Goal: Task Accomplishment & Management: Manage account settings

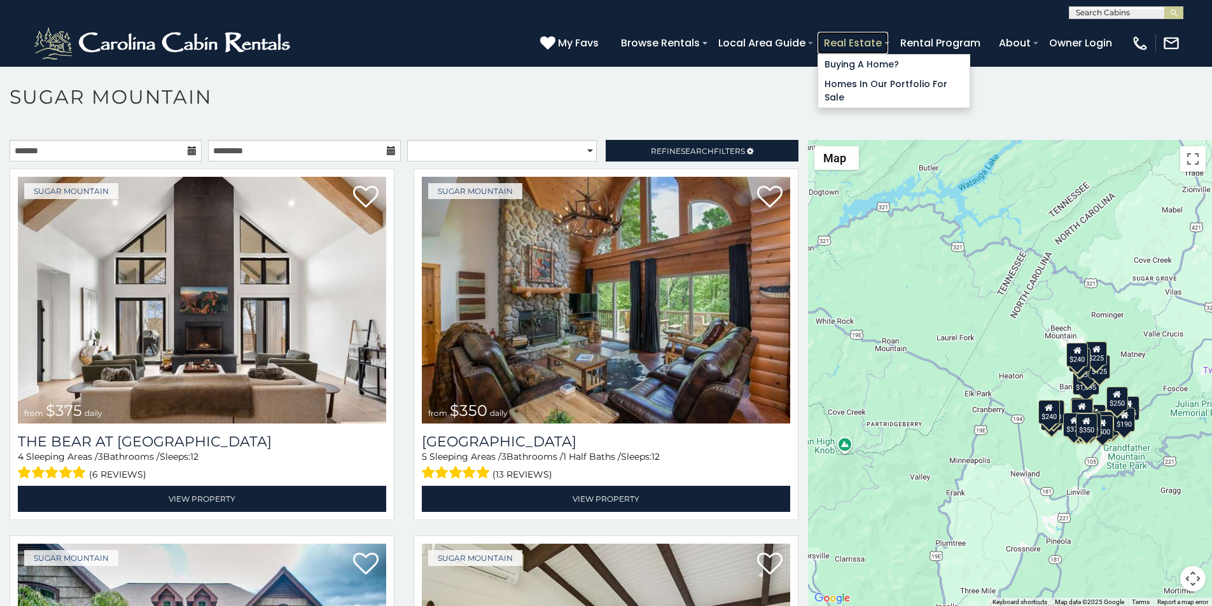
click at [888, 35] on link "Real Estate" at bounding box center [852, 43] width 71 height 22
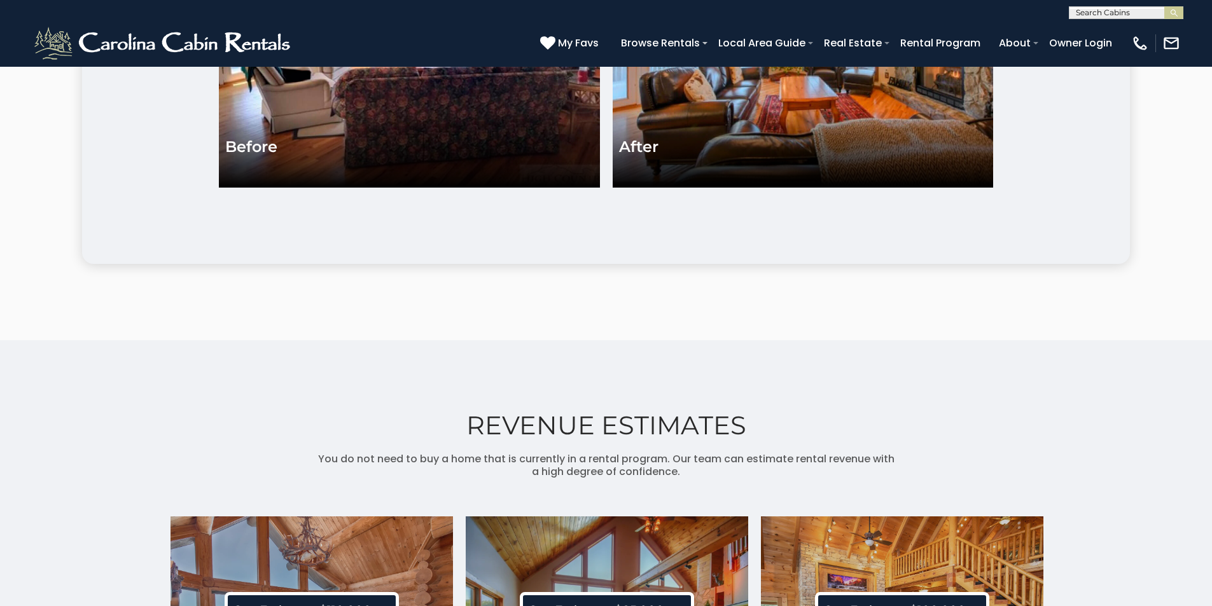
scroll to position [2942, 0]
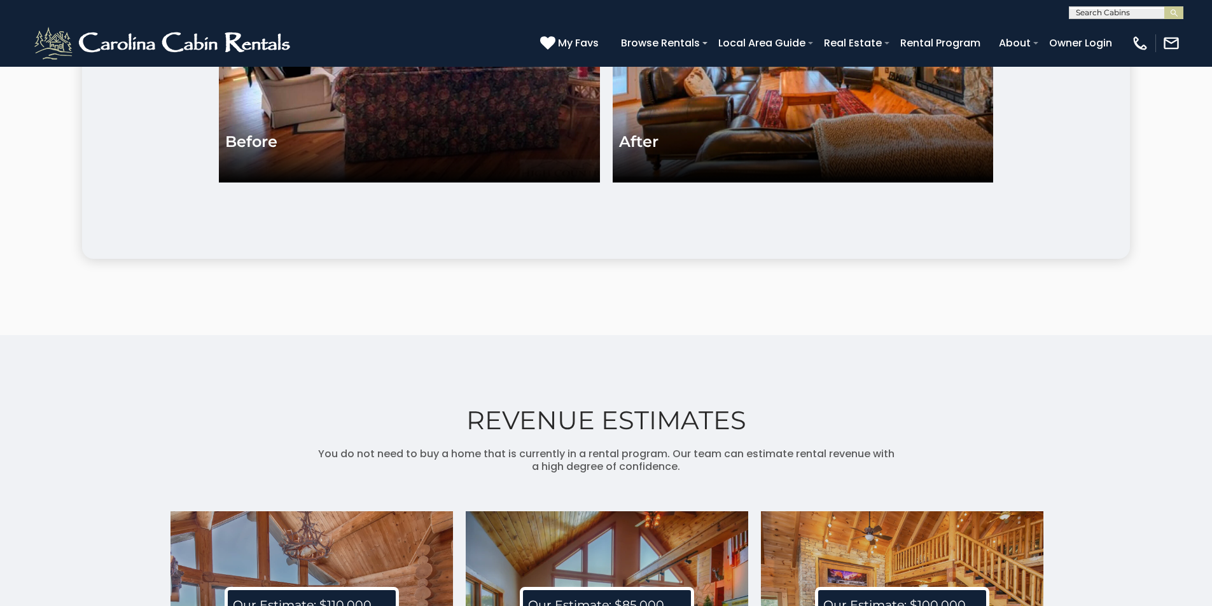
click at [1, 419] on div "REVENUE ESTIMATES You do not need to buy a home that is currently in a rental p…" at bounding box center [606, 604] width 1212 height 538
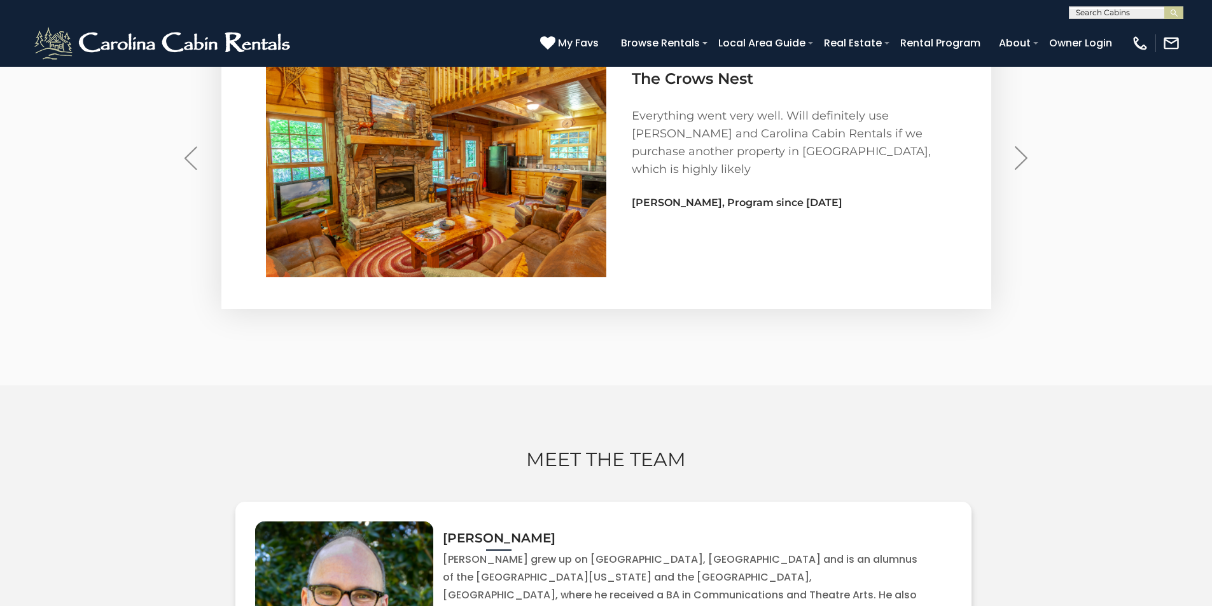
scroll to position [3950, 0]
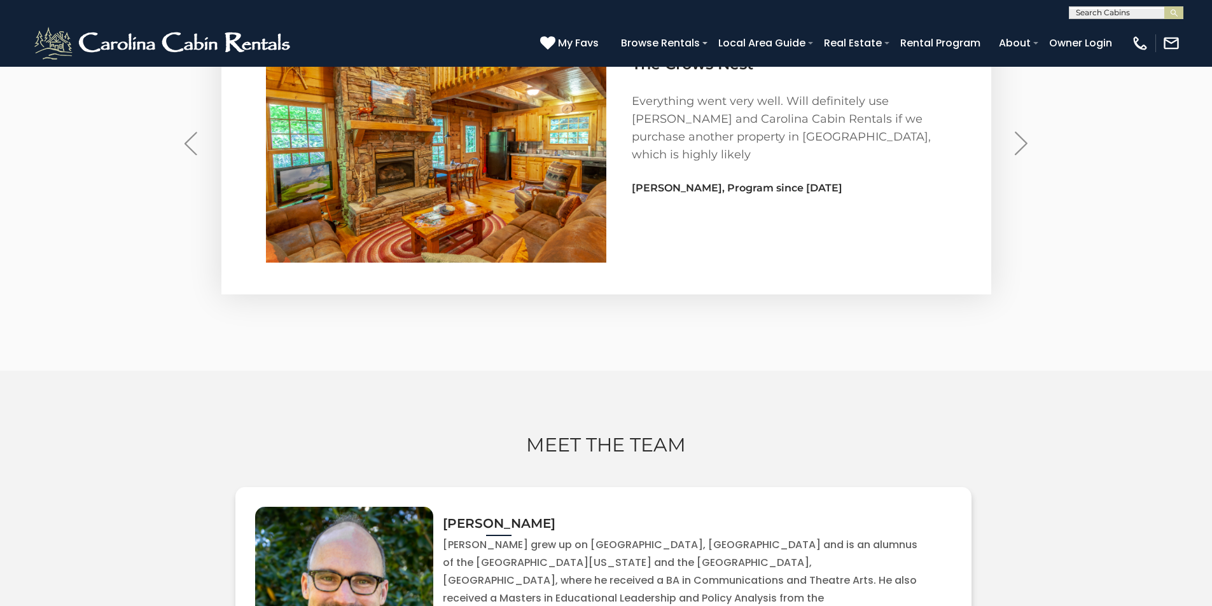
click at [97, 430] on div "MEET THE TEAM [PERSON_NAME] Call Me Email Me" at bounding box center [606, 614] width 1212 height 486
click at [1092, 38] on link "Owner Login" at bounding box center [1081, 43] width 76 height 22
